Goal: Check status: Check status

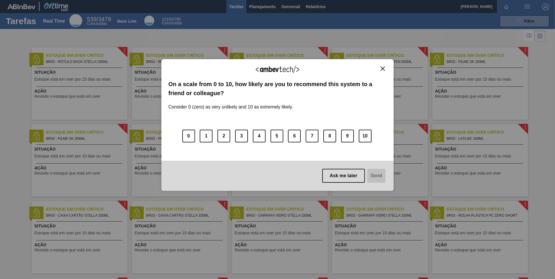
click at [385, 68] on button "Close" at bounding box center [383, 68] width 8 height 5
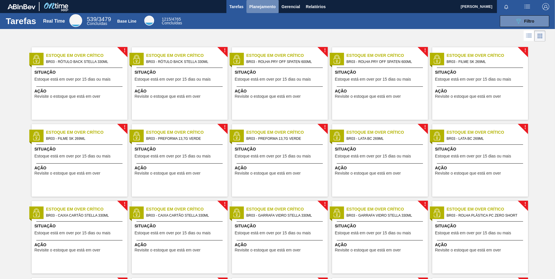
click at [270, 6] on span "Planejamento" at bounding box center [262, 6] width 26 height 7
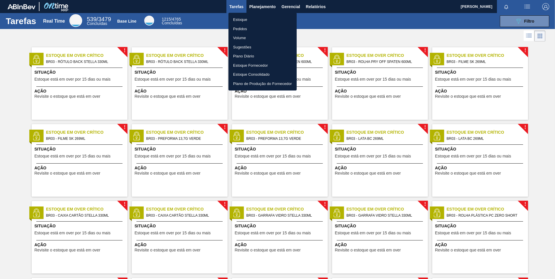
click at [244, 28] on li "Pedidos" at bounding box center [262, 28] width 68 height 9
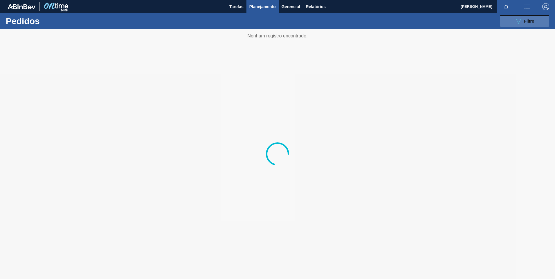
click at [517, 21] on icon at bounding box center [519, 21] width 4 height 5
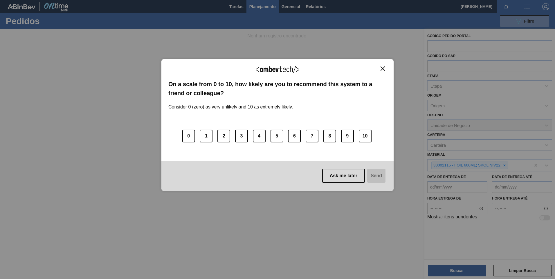
click at [378, 68] on div "We appreciate your feedback!" at bounding box center [277, 73] width 218 height 14
click at [381, 69] on img "Close" at bounding box center [383, 68] width 4 height 4
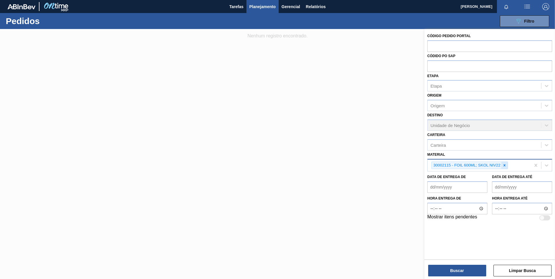
click at [506, 166] on div at bounding box center [504, 165] width 6 height 7
click at [506, 166] on div "Material" at bounding box center [485, 165] width 114 height 8
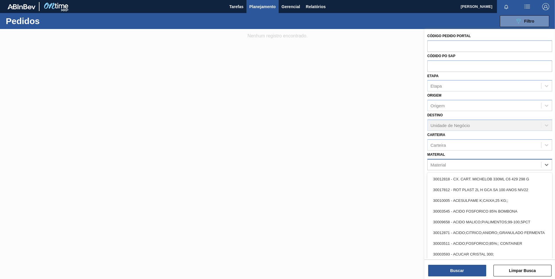
paste input "20005451"
type input "20005451"
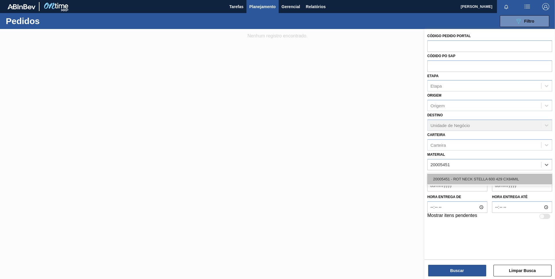
click at [471, 176] on div "20005451 - ROT NECK STELLA 600 429 CX84MIL" at bounding box center [489, 179] width 125 height 11
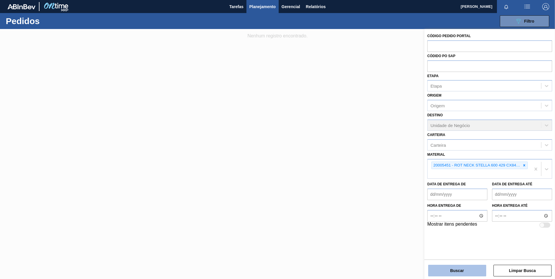
click at [448, 271] on button "Buscar" at bounding box center [457, 271] width 58 height 12
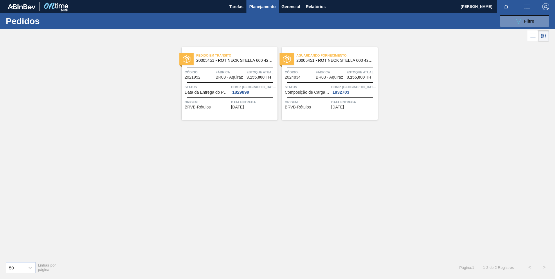
click at [187, 60] on img at bounding box center [187, 59] width 8 height 8
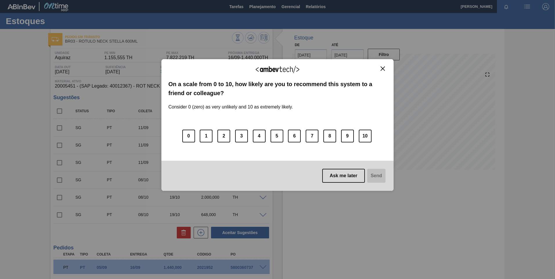
click at [382, 69] on img "Close" at bounding box center [383, 68] width 4 height 4
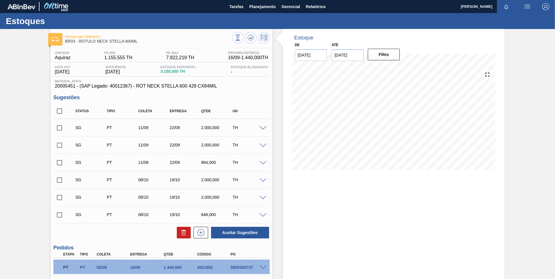
scroll to position [62, 0]
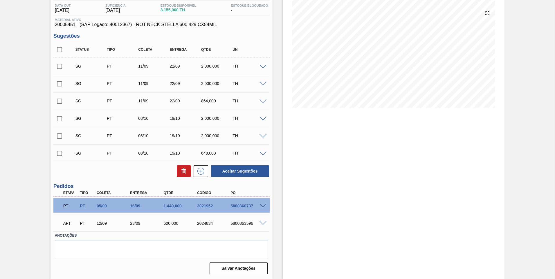
click at [262, 206] on span at bounding box center [263, 206] width 7 height 4
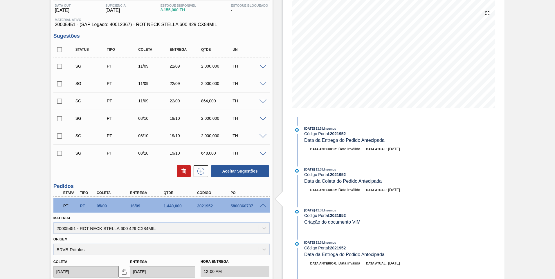
scroll to position [33, 0]
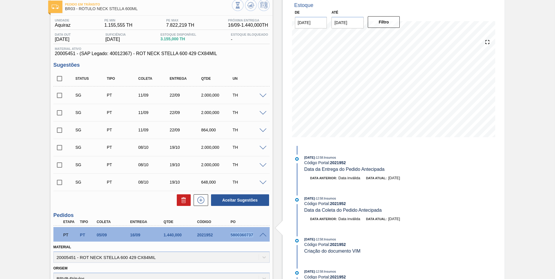
drag, startPoint x: 231, startPoint y: 235, endPoint x: 254, endPoint y: 236, distance: 23.5
click at [254, 236] on div "5800360737" at bounding box center [247, 235] width 37 height 5
copy div "5800360737"
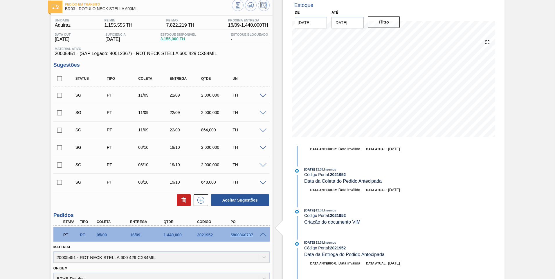
scroll to position [0, 0]
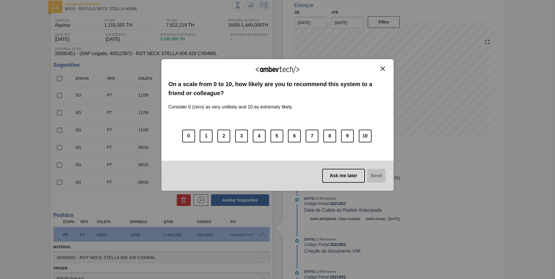
click at [384, 67] on img "Close" at bounding box center [383, 68] width 4 height 4
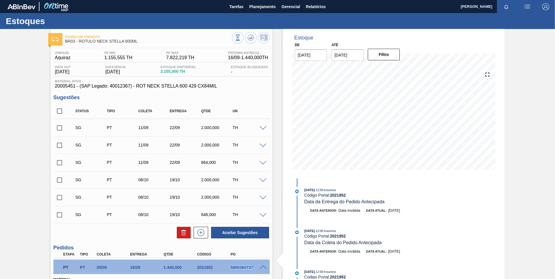
click at [21, 8] on img at bounding box center [22, 6] width 28 height 5
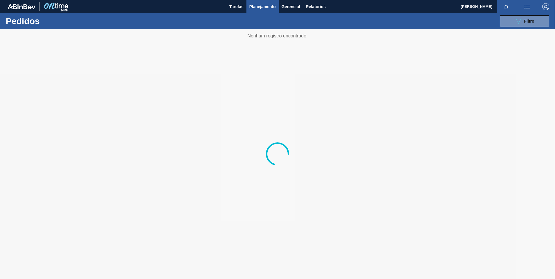
click at [550, 24] on div "089F7B8B-B2A5-4AFE-B5C0-19BA573D28AC Filtro Código Pedido Portal Códido PO SAP …" at bounding box center [323, 20] width 460 height 17
click at [541, 19] on button "089F7B8B-B2A5-4AFE-B5C0-19BA573D28AC Filtro" at bounding box center [524, 21] width 49 height 12
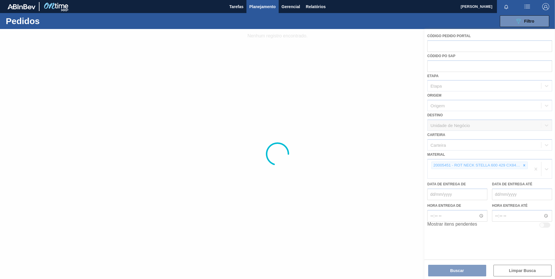
click at [524, 165] on div at bounding box center [277, 154] width 555 height 250
click at [523, 167] on div at bounding box center [277, 154] width 555 height 250
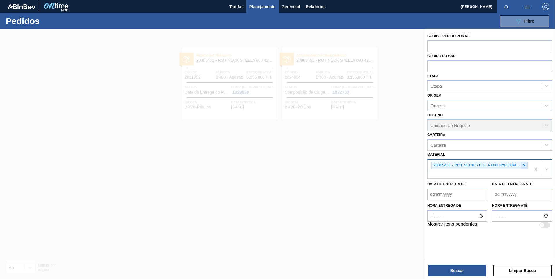
click at [523, 166] on icon at bounding box center [524, 165] width 4 height 4
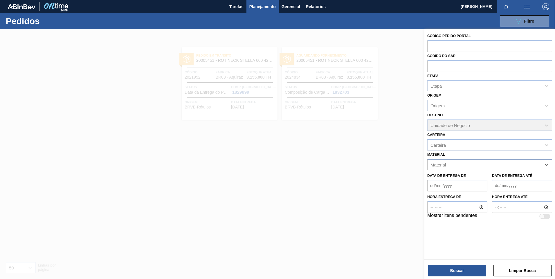
click at [523, 166] on div "Material" at bounding box center [485, 165] width 114 height 8
click at [518, 166] on div "Material" at bounding box center [485, 165] width 114 height 8
paste input "20005490"
type input "20005490"
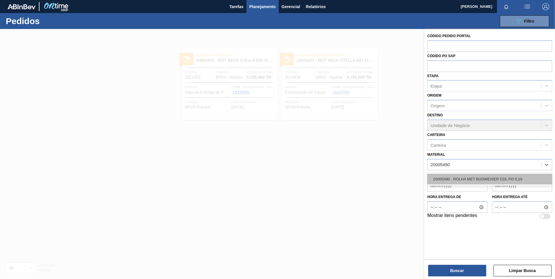
click at [475, 177] on div "20005490 - ROLHA MET BUDWEISER CDL PO 0,19" at bounding box center [489, 179] width 125 height 11
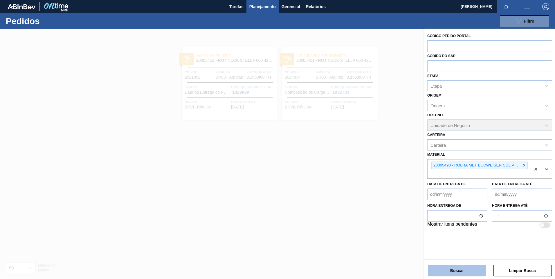
click at [455, 273] on button "Buscar" at bounding box center [457, 271] width 58 height 12
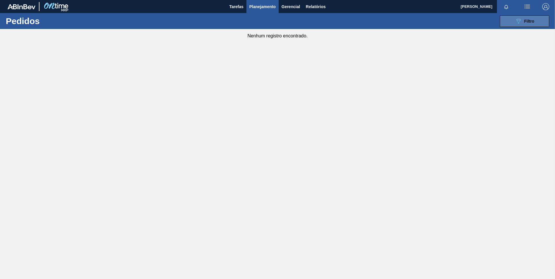
click at [533, 23] on button "089F7B8B-B2A5-4AFE-B5C0-19BA573D28AC Filtro" at bounding box center [524, 21] width 49 height 12
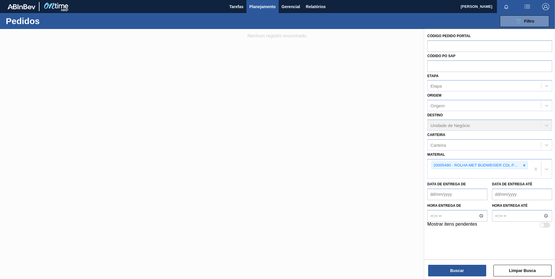
click at [532, 31] on div "Código Pedido Portal Códido PO SAP Etapa Etapa Origem Origem Destino Unidade de…" at bounding box center [489, 130] width 131 height 203
click at [523, 164] on icon at bounding box center [524, 165] width 4 height 4
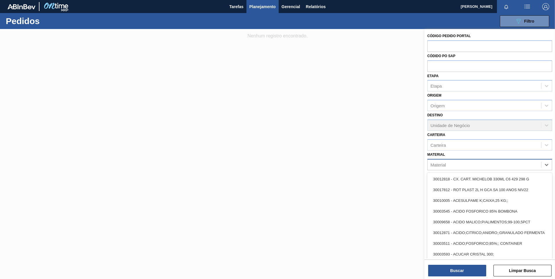
click at [523, 166] on div "Material" at bounding box center [485, 165] width 114 height 8
click at [444, 162] on div "Material" at bounding box center [485, 165] width 114 height 8
paste input "30005966"
type input "30005966"
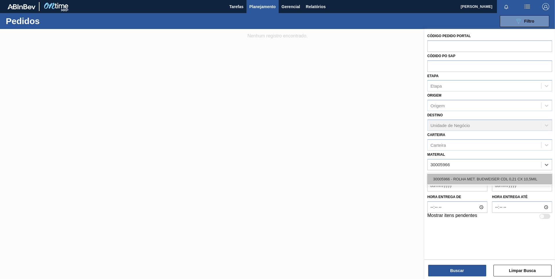
click at [456, 179] on div "30005966 - ROLHA MET. BUDWEISER CDL 0,21 CX 10,5MIL" at bounding box center [489, 179] width 125 height 11
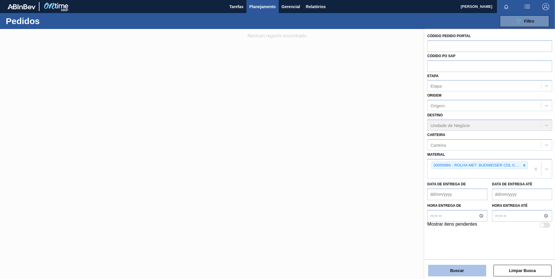
click at [476, 268] on button "Buscar" at bounding box center [457, 271] width 58 height 12
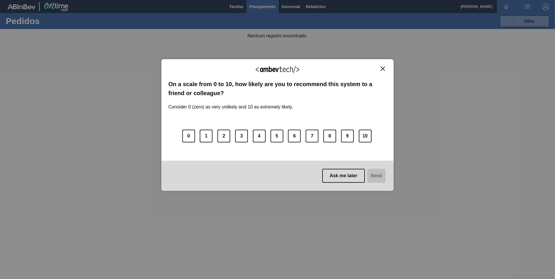
click at [383, 69] on img "Close" at bounding box center [383, 68] width 4 height 4
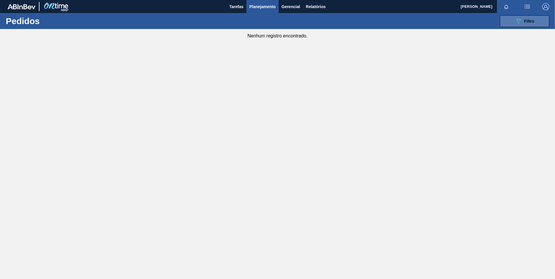
click at [532, 21] on span "Filtro" at bounding box center [529, 21] width 10 height 5
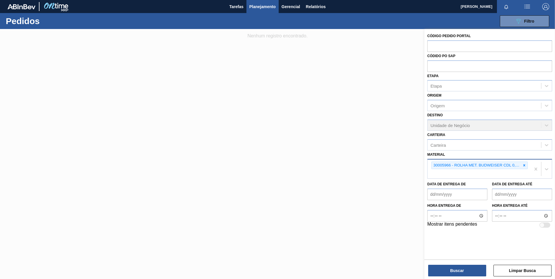
click at [525, 166] on icon at bounding box center [524, 165] width 2 height 2
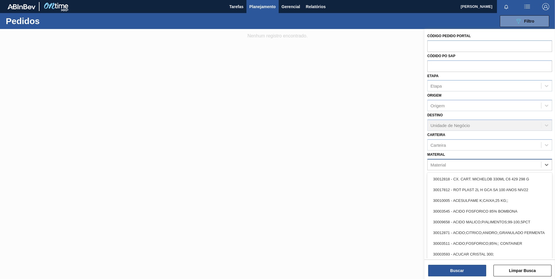
click at [524, 165] on div "Material" at bounding box center [485, 165] width 114 height 8
paste input "20005490"
type input "20005490"
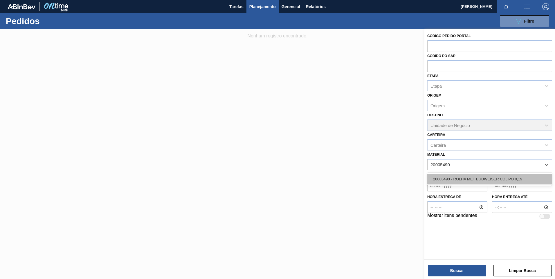
click at [459, 175] on div "20005490 - ROLHA MET BUDWEISER CDL PO 0,19" at bounding box center [489, 179] width 125 height 11
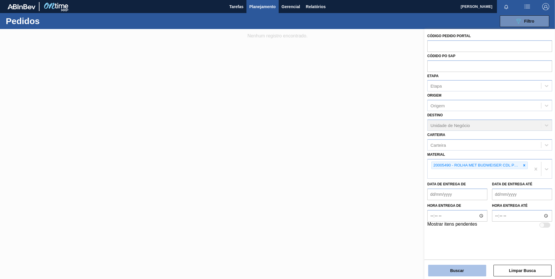
click at [459, 267] on button "Buscar" at bounding box center [457, 271] width 58 height 12
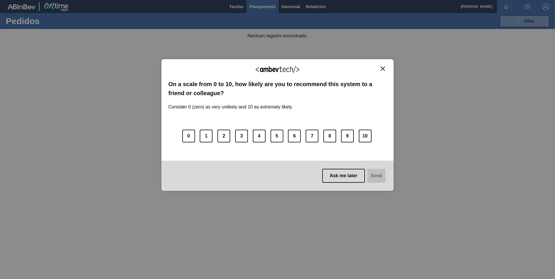
drag, startPoint x: 382, startPoint y: 66, endPoint x: 340, endPoint y: 93, distance: 50.4
click at [382, 66] on button "Close" at bounding box center [383, 68] width 8 height 5
